Goal: Information Seeking & Learning: Learn about a topic

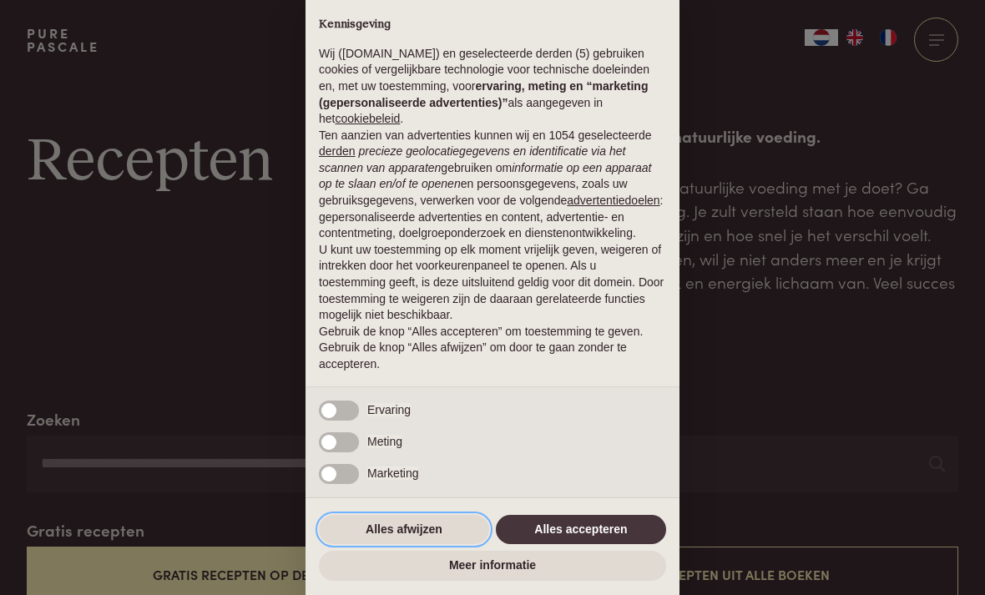
click at [390, 531] on button "Alles afwijzen" at bounding box center [404, 530] width 170 height 30
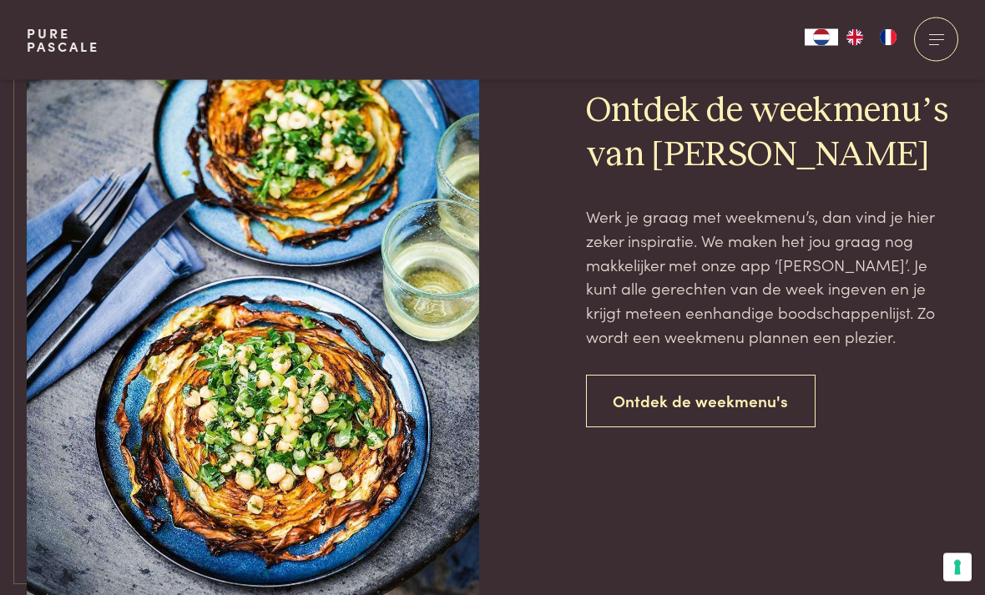
scroll to position [3588, 0]
click at [809, 389] on link "Ontdek de weekmenu's" at bounding box center [701, 401] width 230 height 53
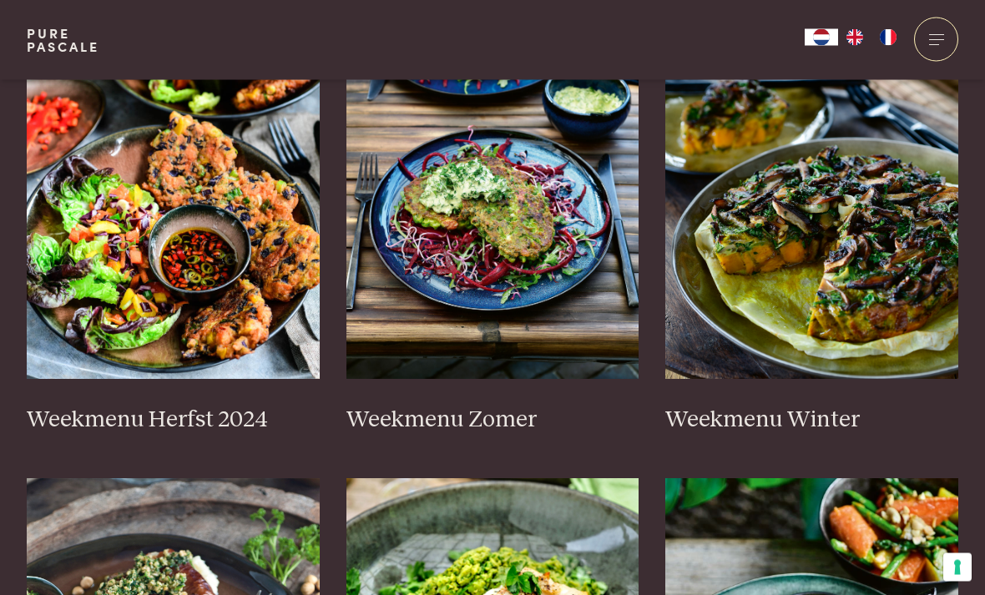
scroll to position [486, 0]
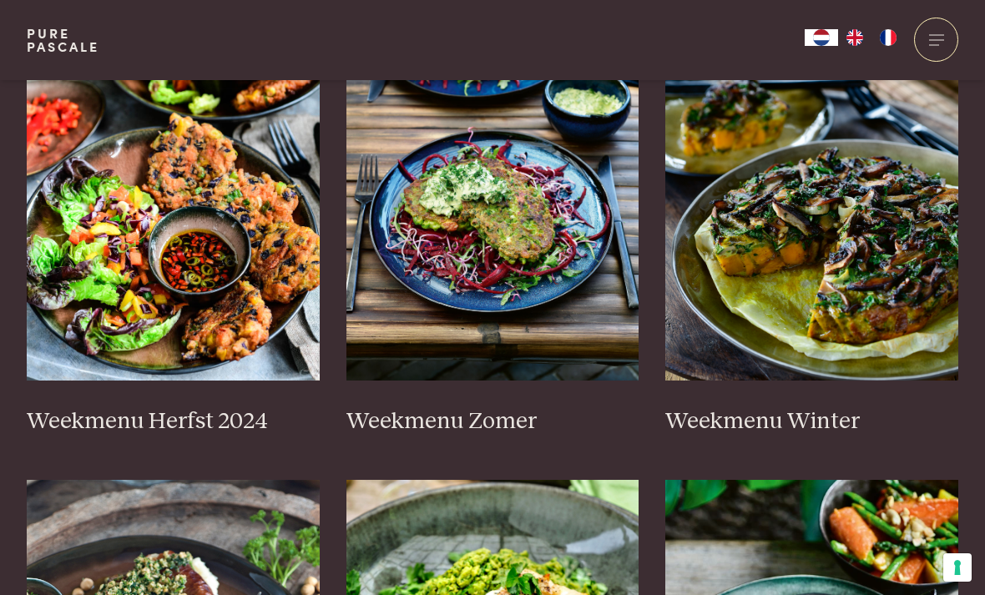
click at [71, 407] on h3 "Weekmenu Herfst 2024" at bounding box center [173, 421] width 293 height 29
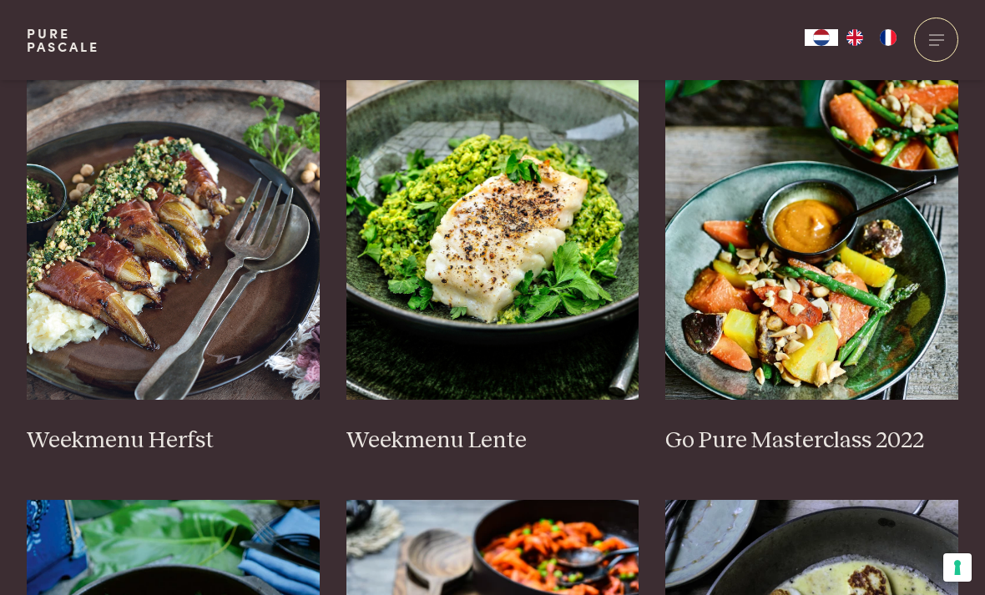
scroll to position [899, 0]
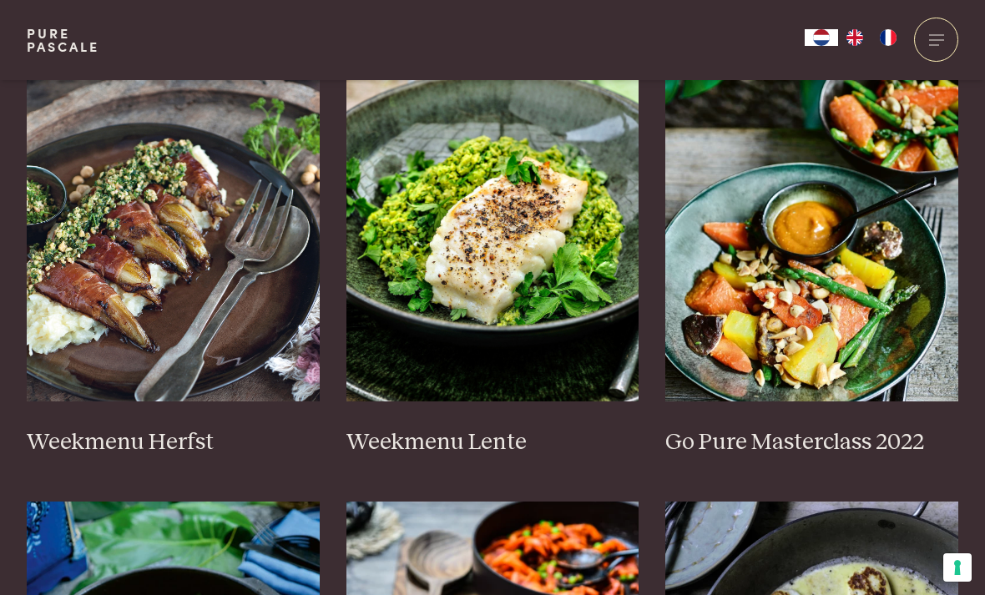
click at [74, 258] on img at bounding box center [173, 235] width 293 height 334
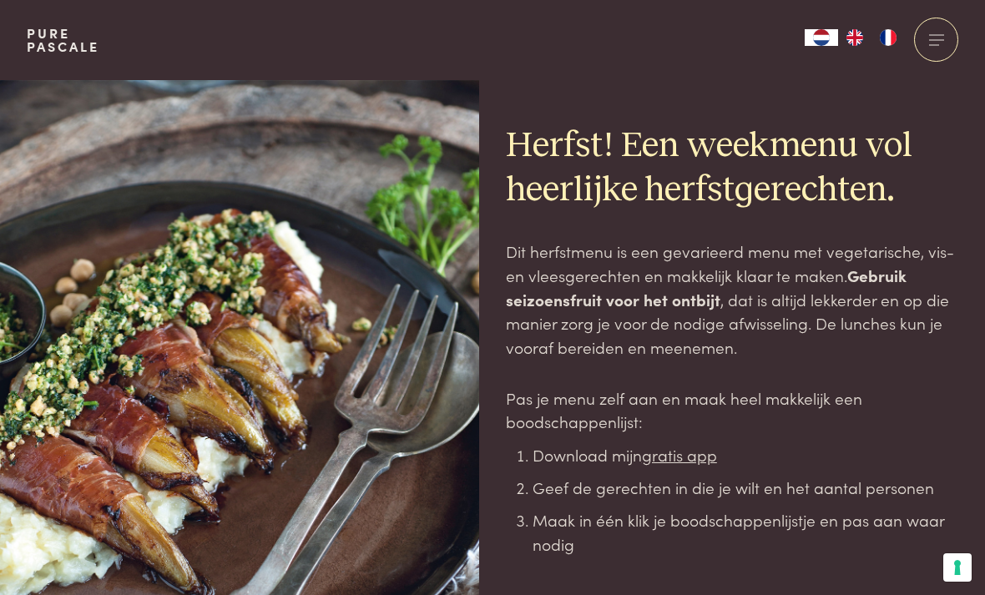
click at [940, 38] on div at bounding box center [936, 40] width 44 height 44
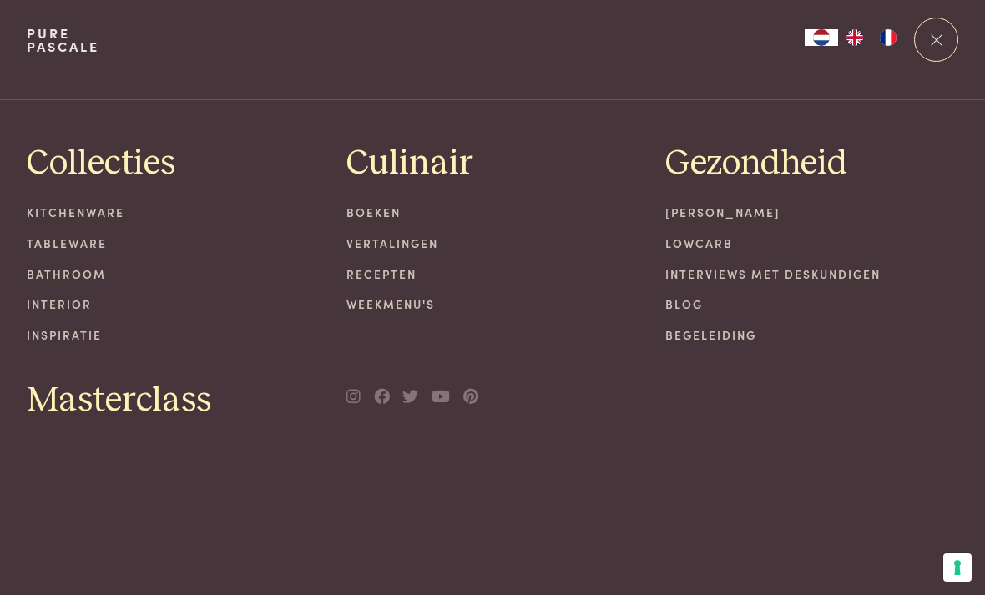
click at [940, 46] on div at bounding box center [936, 40] width 44 height 44
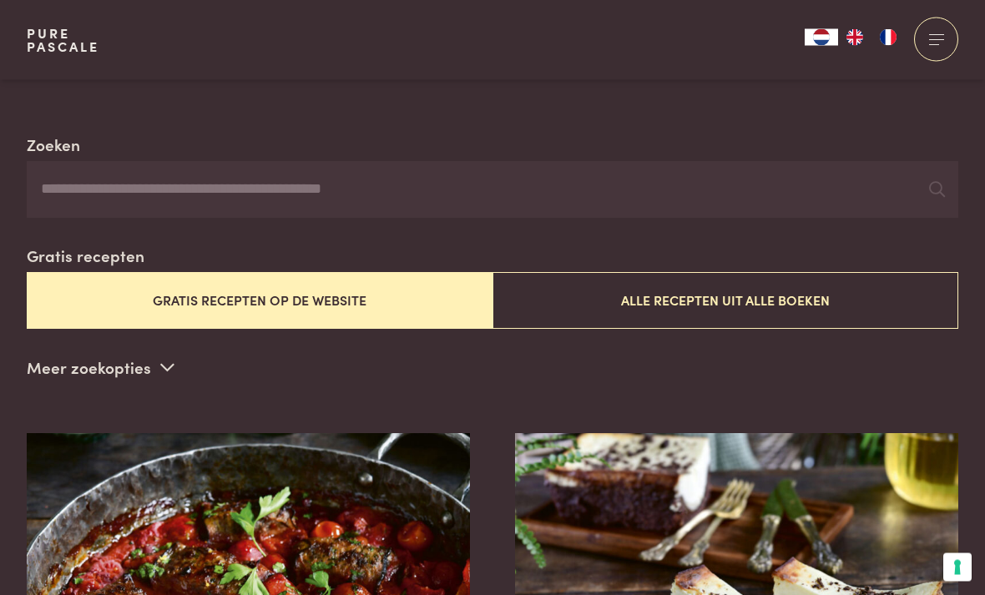
scroll to position [286, 0]
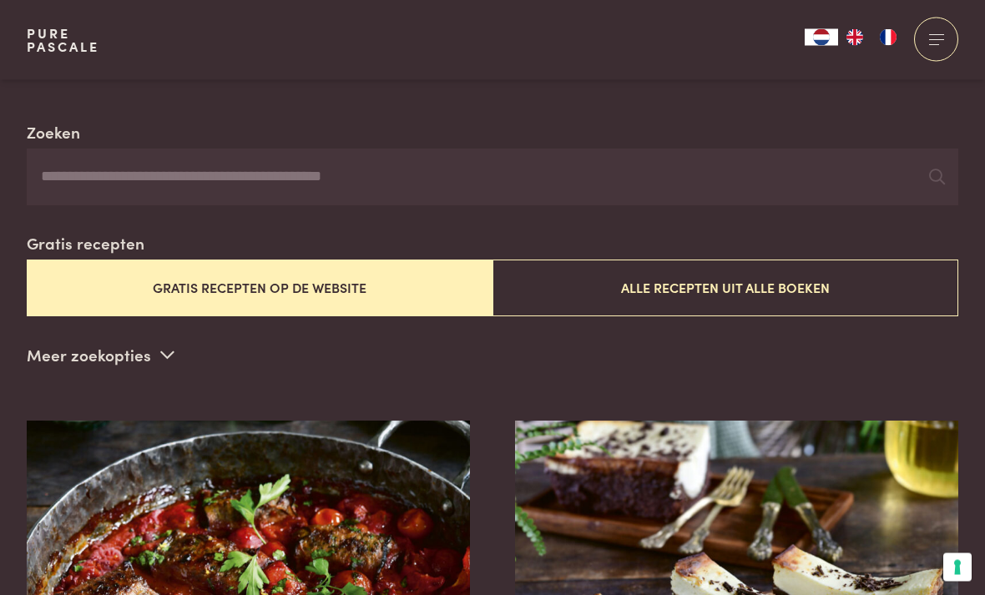
click at [758, 276] on button "Alle recepten uit alle boeken" at bounding box center [725, 288] width 466 height 56
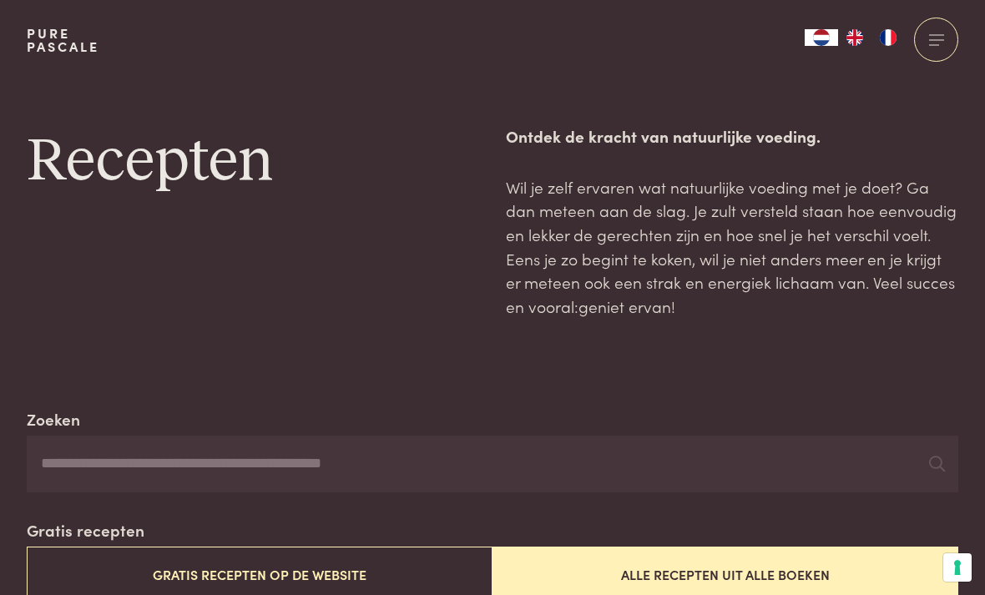
click at [336, 461] on input "Zoeken" at bounding box center [492, 464] width 931 height 57
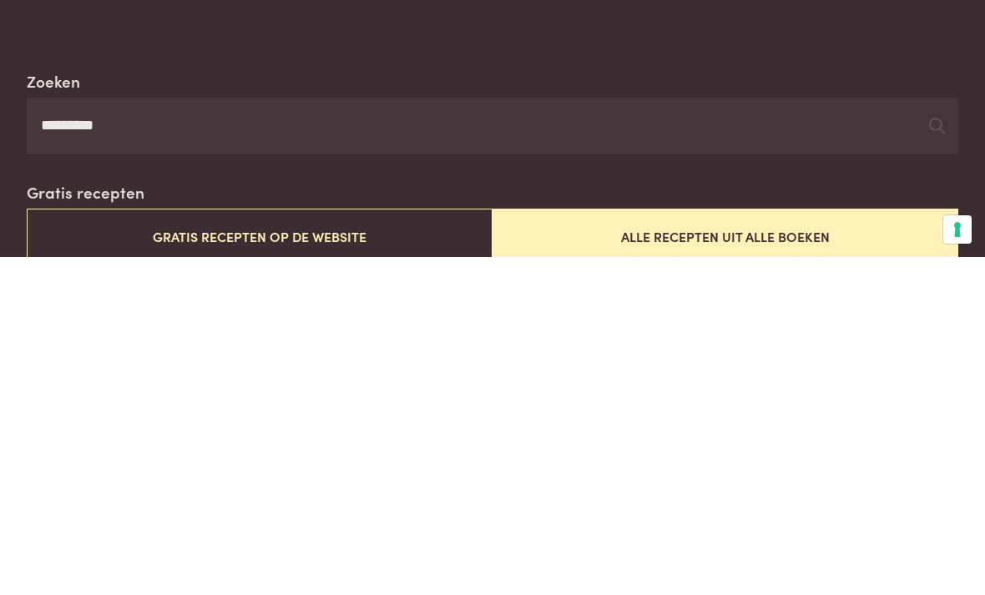
type input "*********"
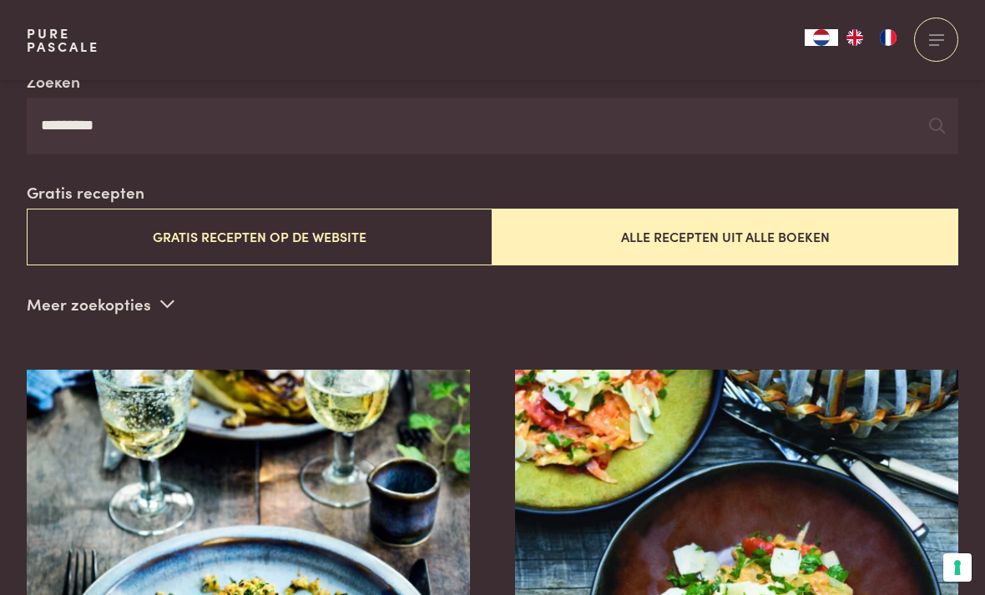
click at [935, 120] on icon at bounding box center [937, 126] width 16 height 16
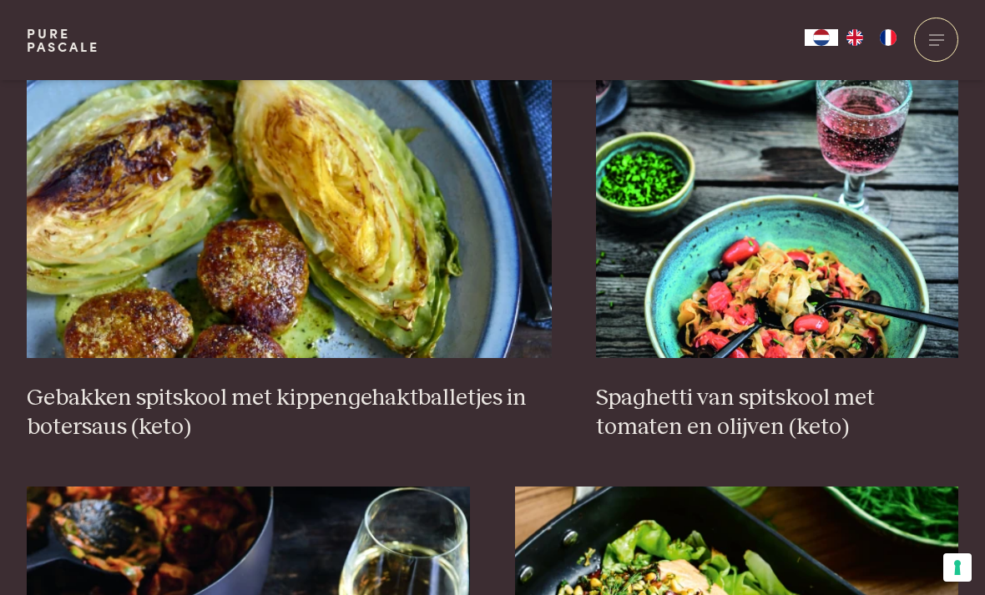
scroll to position [1636, 0]
click at [73, 385] on h3 "Gebakken spitskool met kippengehaktballetjes in botersaus (keto)" at bounding box center [289, 414] width 525 height 58
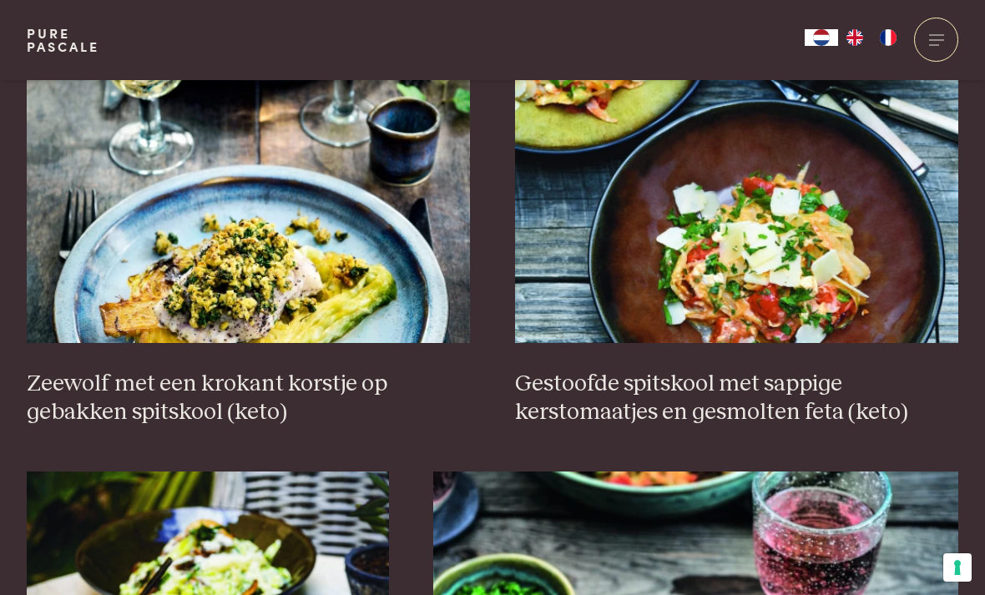
scroll to position [698, 0]
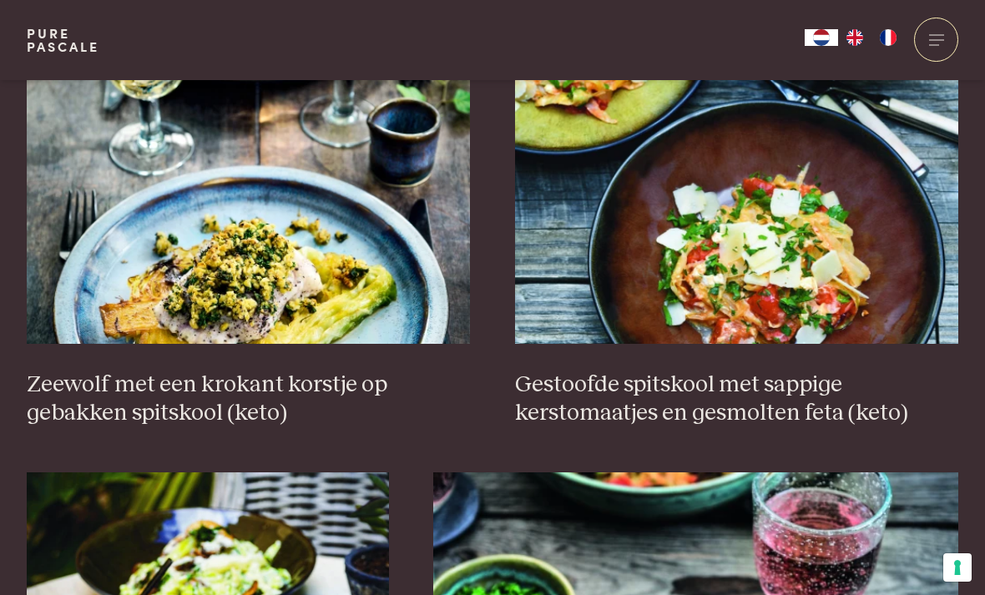
click at [66, 387] on h3 "Zeewolf met een krokant korstje op gebakken spitskool (keto)" at bounding box center [249, 399] width 444 height 58
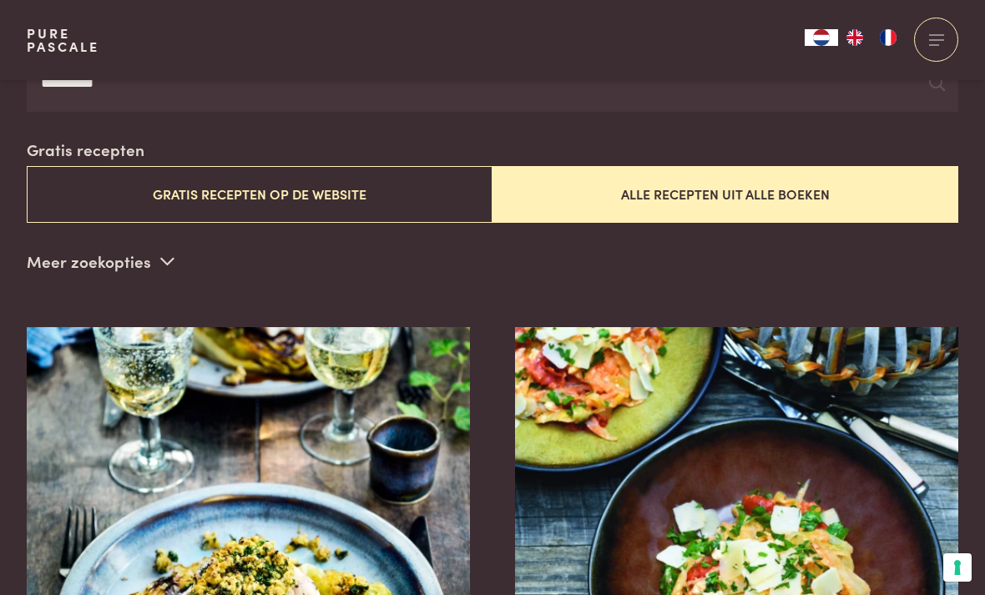
scroll to position [380, 0]
